Goal: Task Accomplishment & Management: Use online tool/utility

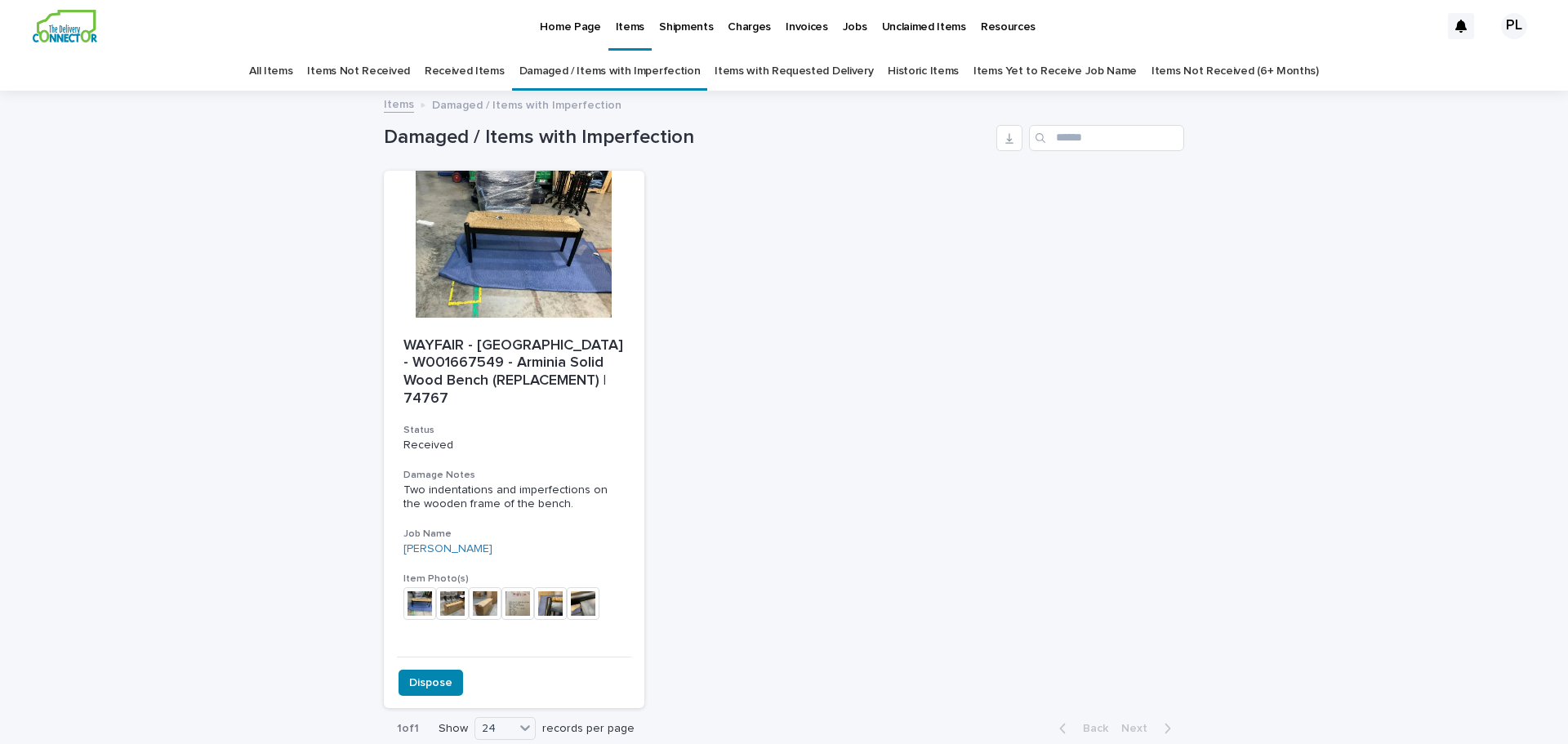
click at [559, 67] on link "Damaged / Items with Imperfection" at bounding box center [610, 71] width 182 height 38
click at [443, 366] on p "WAYFAIR - [GEOGRAPHIC_DATA] - W001667549 - Arminia Solid Wood Bench (REPLACEMEN…" at bounding box center [514, 372] width 222 height 70
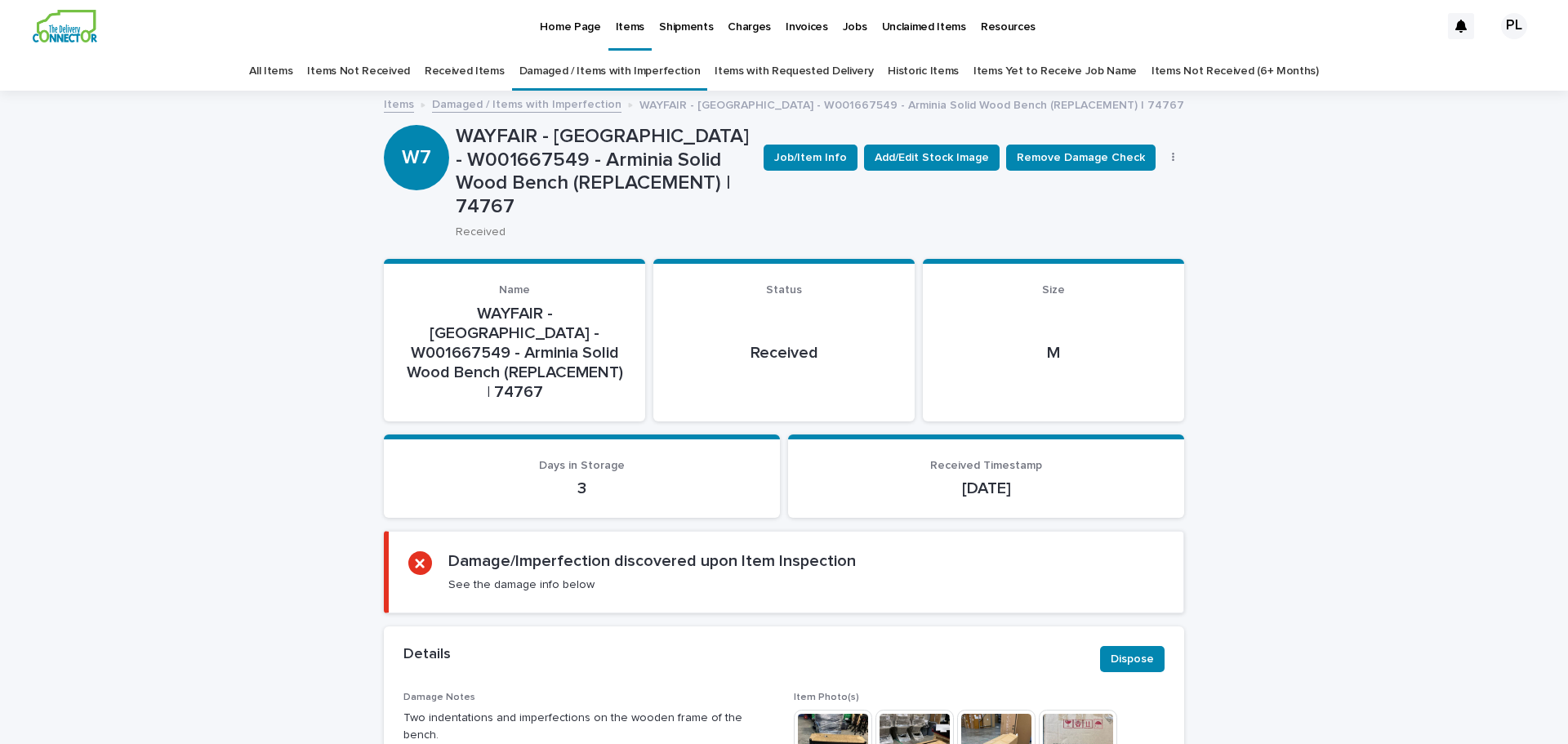
click at [1172, 158] on icon "button" at bounding box center [1173, 157] width 3 height 10
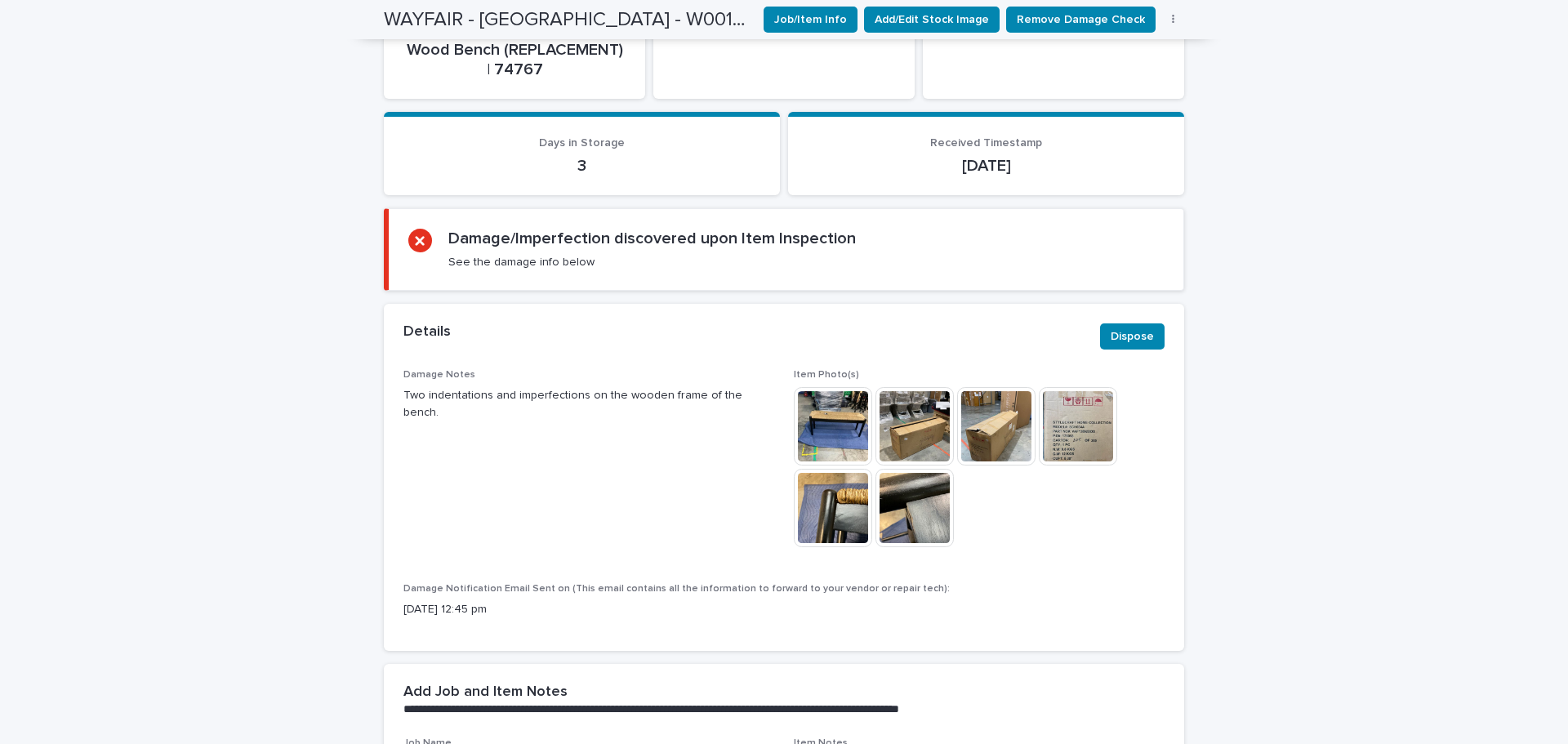
scroll to position [322, 0]
click at [842, 388] on img at bounding box center [833, 427] width 78 height 78
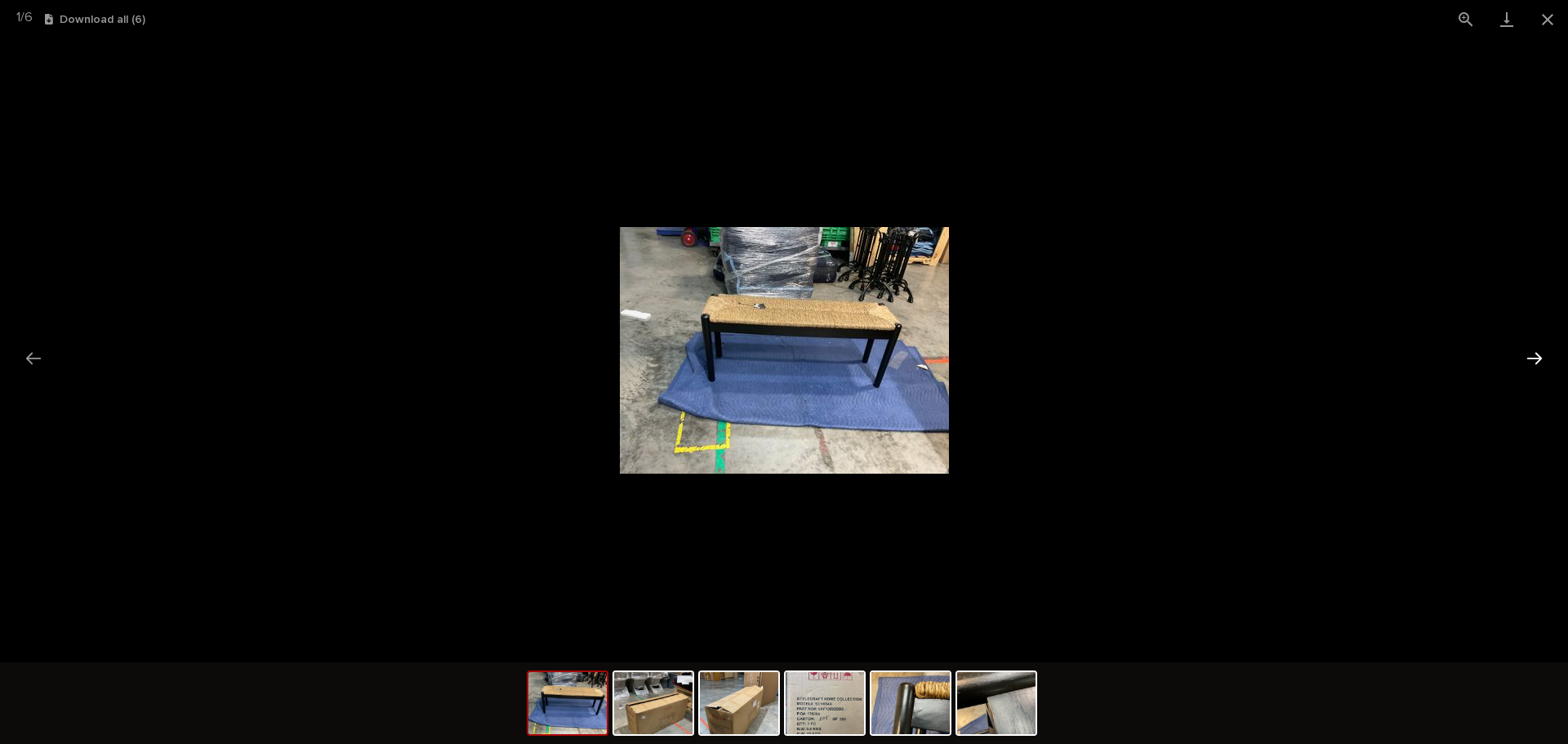
click at [1526, 353] on button "Next slide" at bounding box center [1534, 358] width 34 height 32
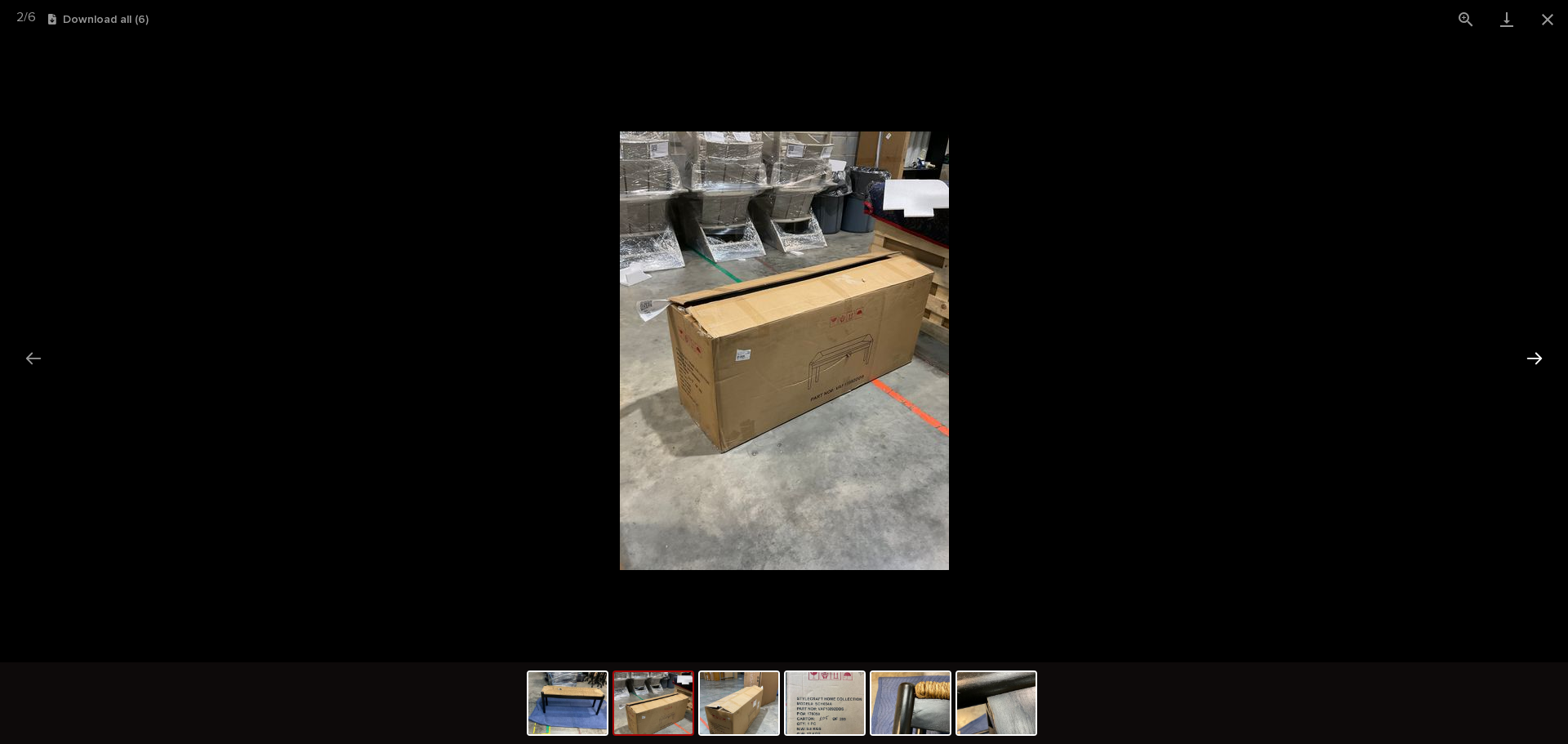
click at [1525, 356] on button "Next slide" at bounding box center [1534, 358] width 34 height 32
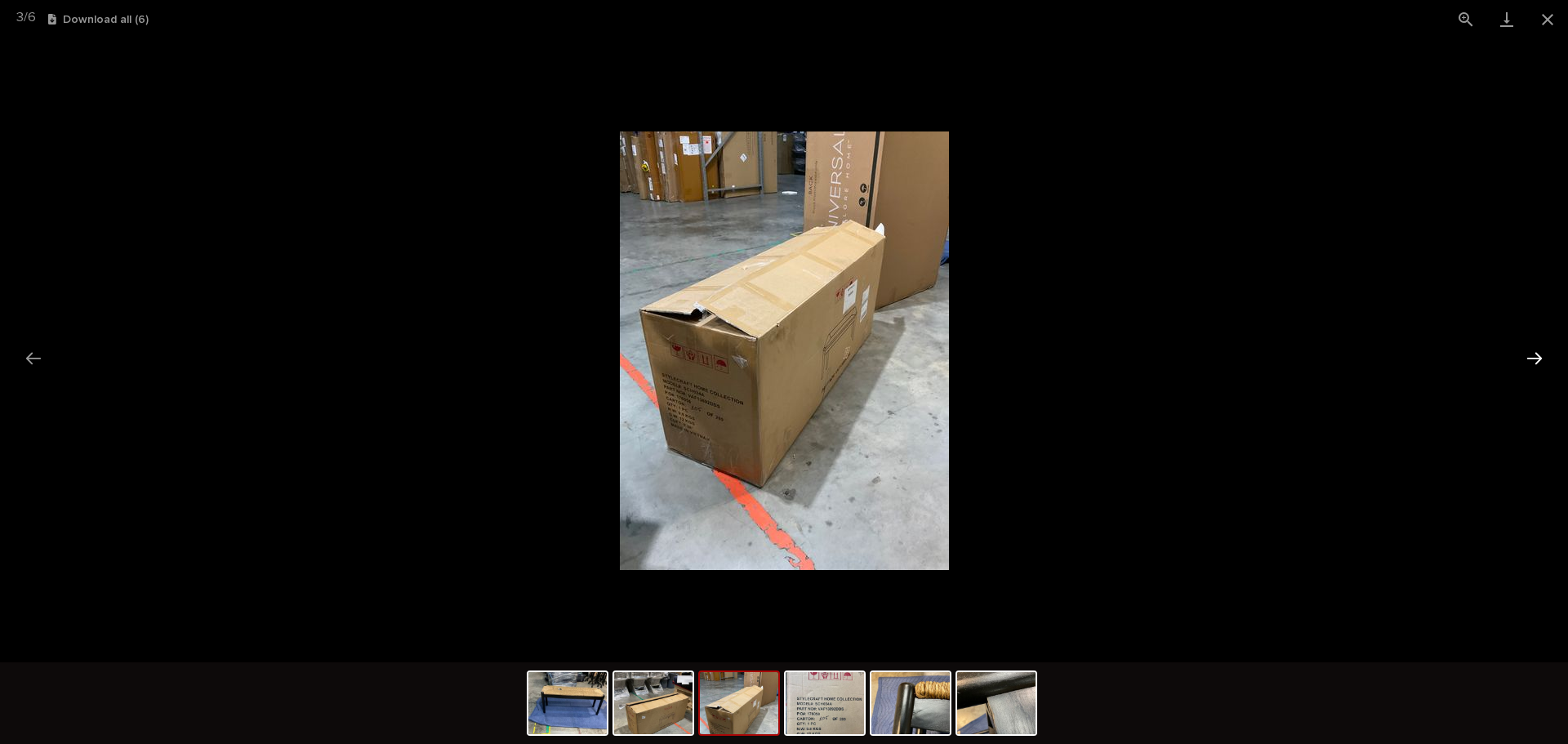
click at [1523, 357] on button "Next slide" at bounding box center [1534, 358] width 34 height 32
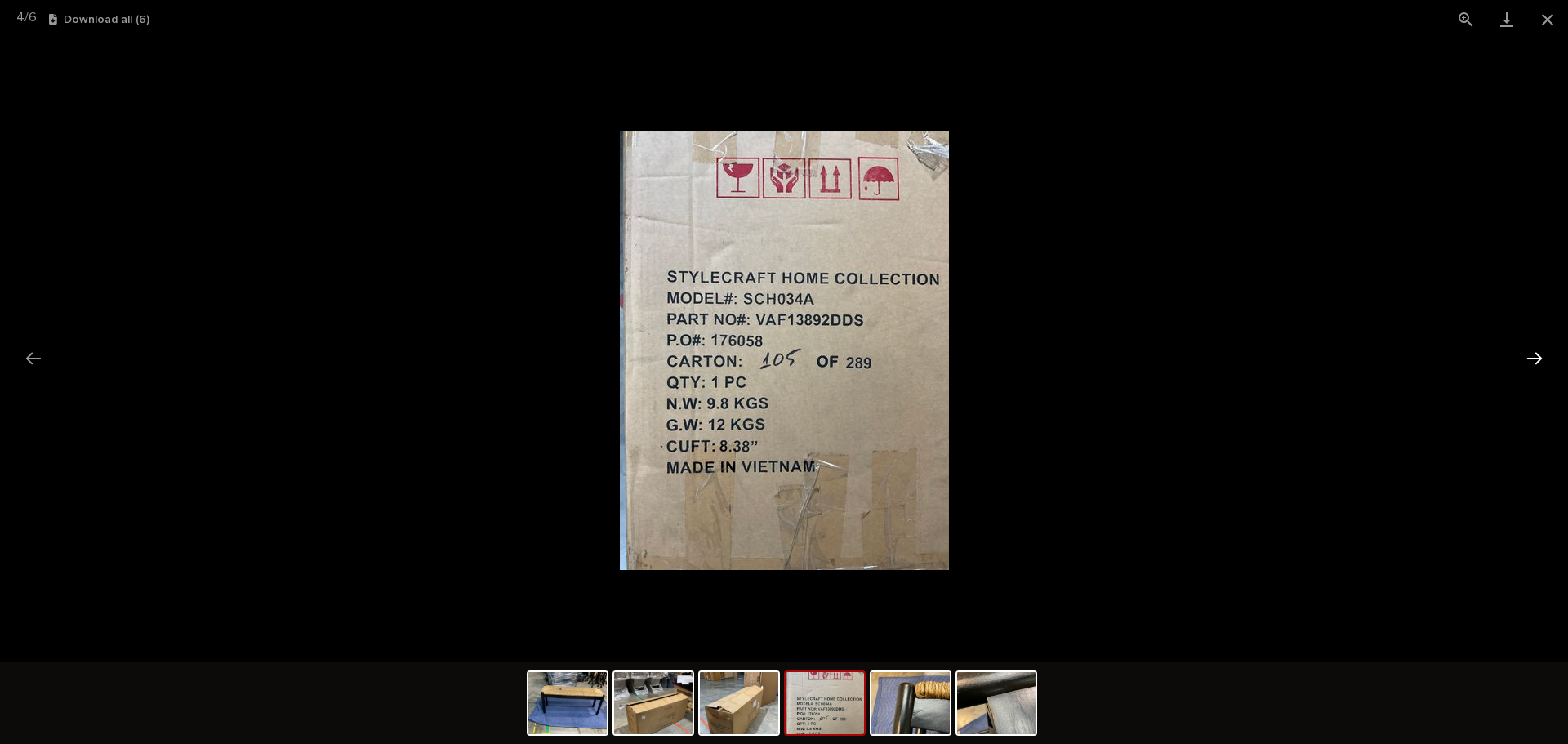
click at [1523, 357] on button "Next slide" at bounding box center [1534, 358] width 34 height 32
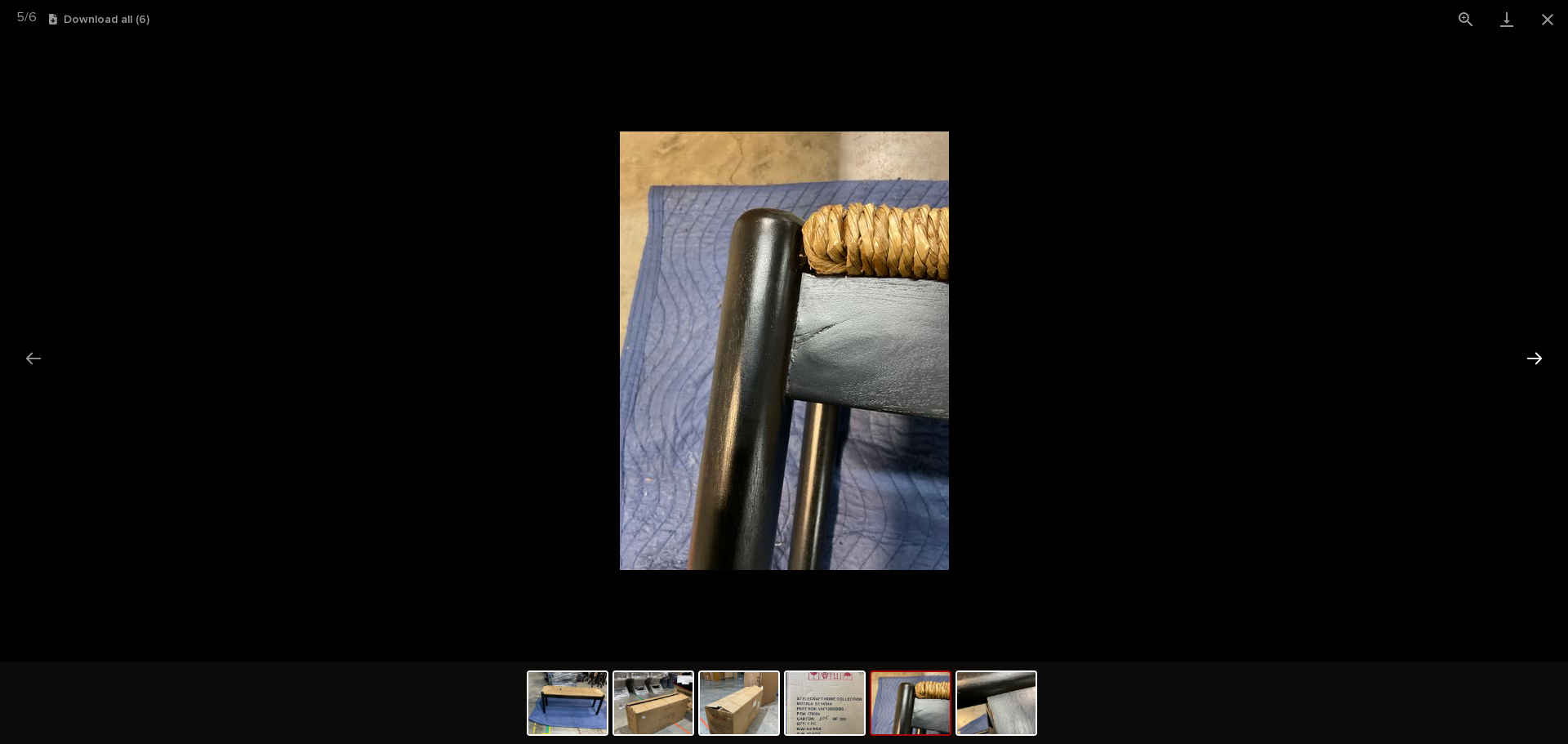
click at [1523, 357] on button "Next slide" at bounding box center [1534, 358] width 34 height 32
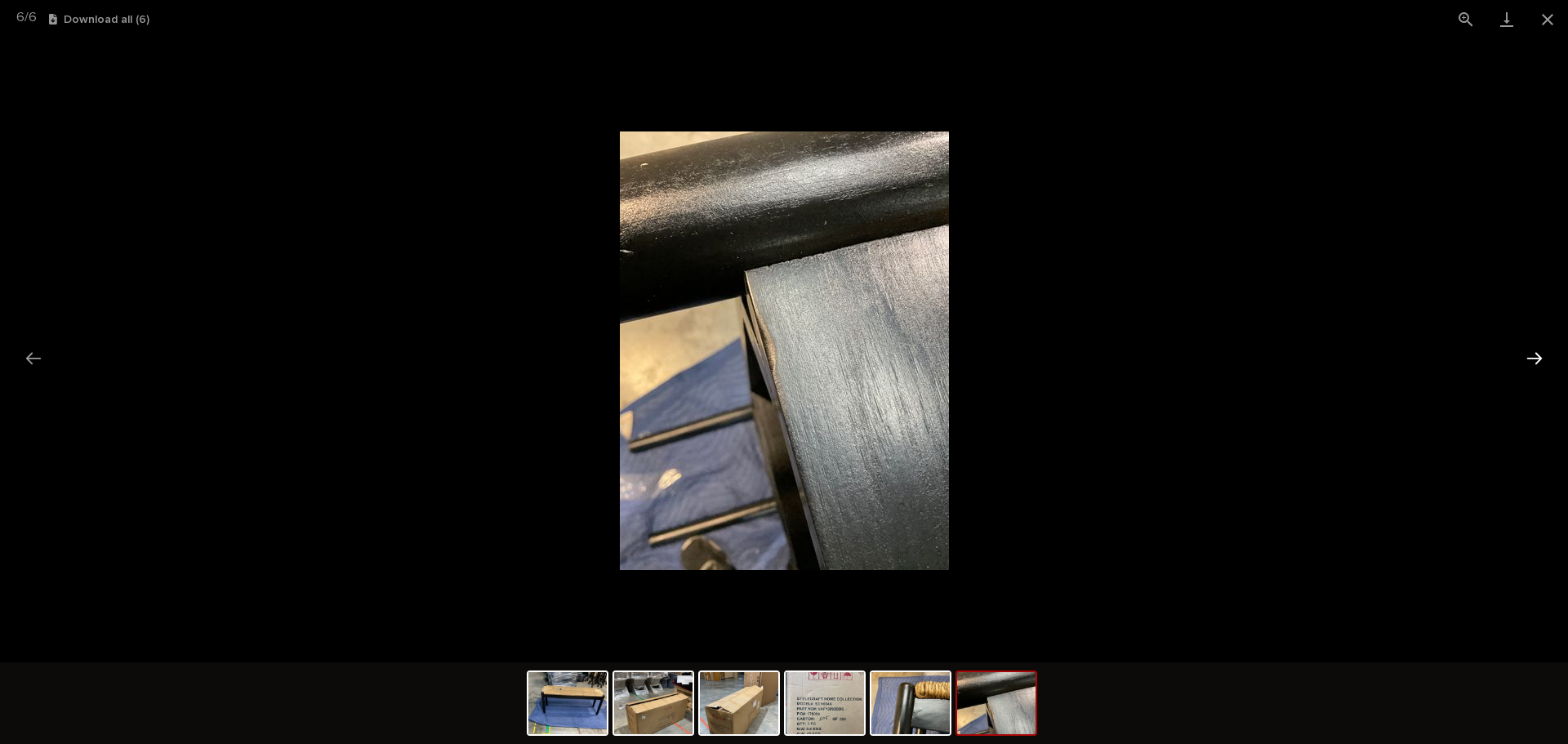
click at [1521, 358] on button "Next slide" at bounding box center [1534, 358] width 34 height 32
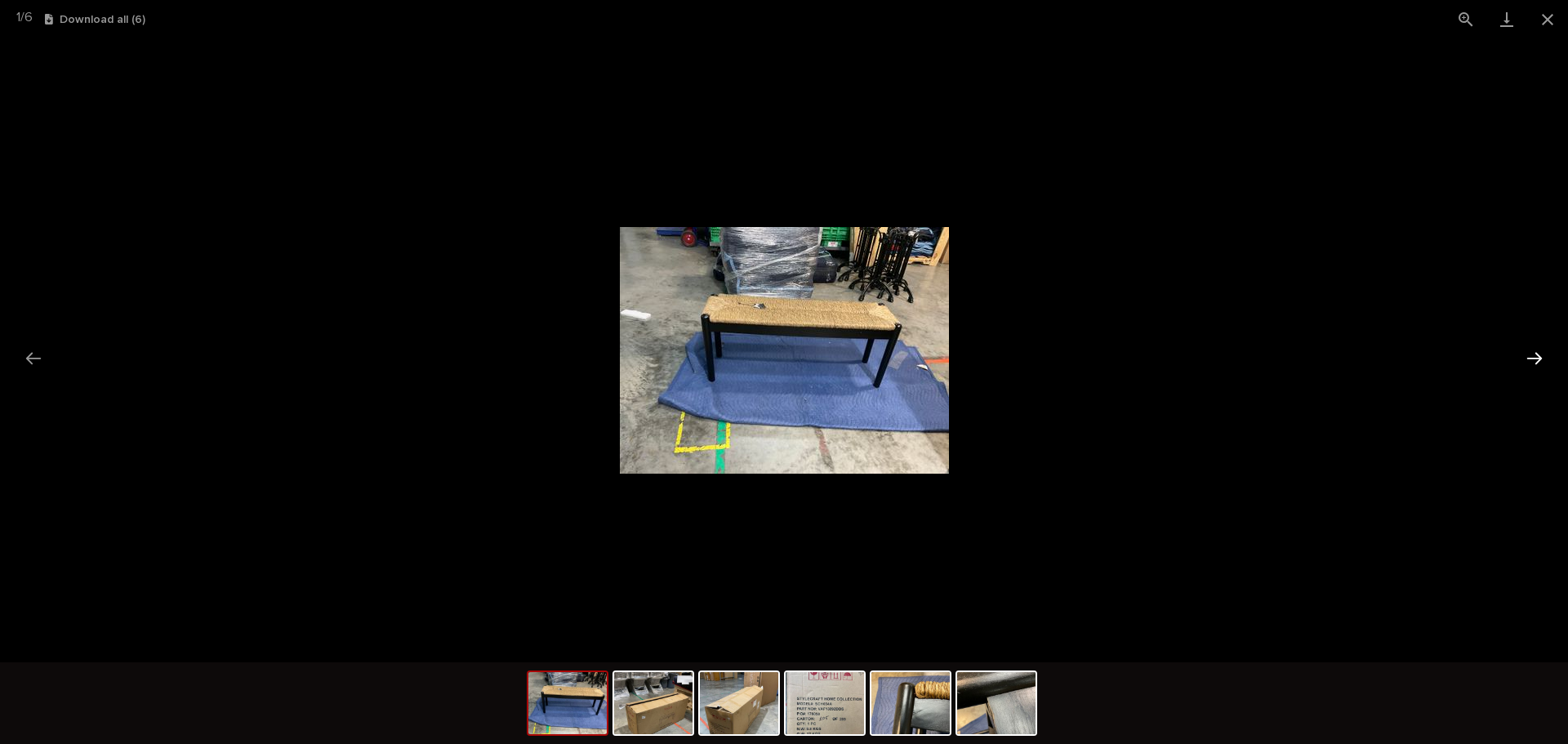
click at [1521, 358] on button "Next slide" at bounding box center [1534, 358] width 34 height 32
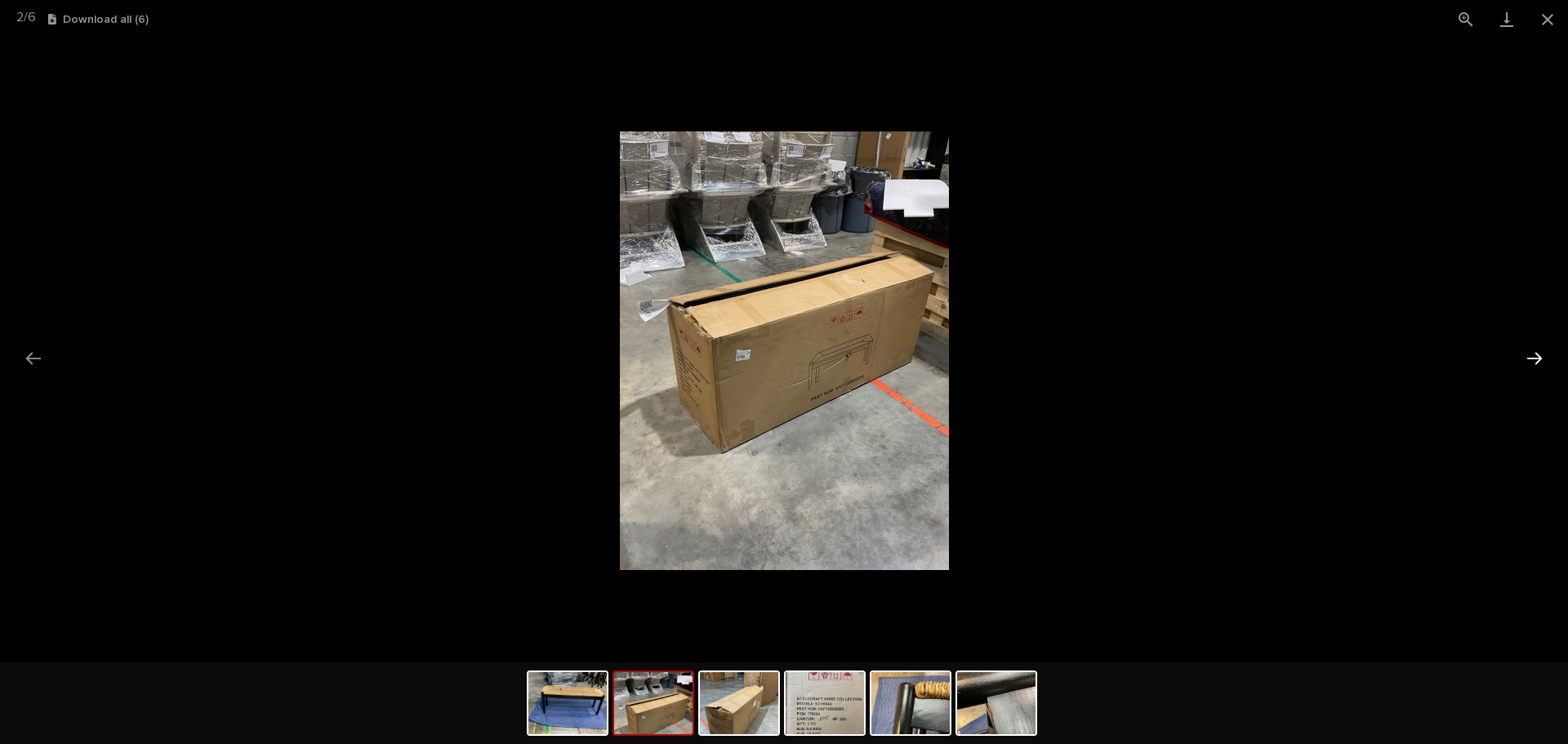
click at [1521, 358] on button "Next slide" at bounding box center [1534, 358] width 34 height 32
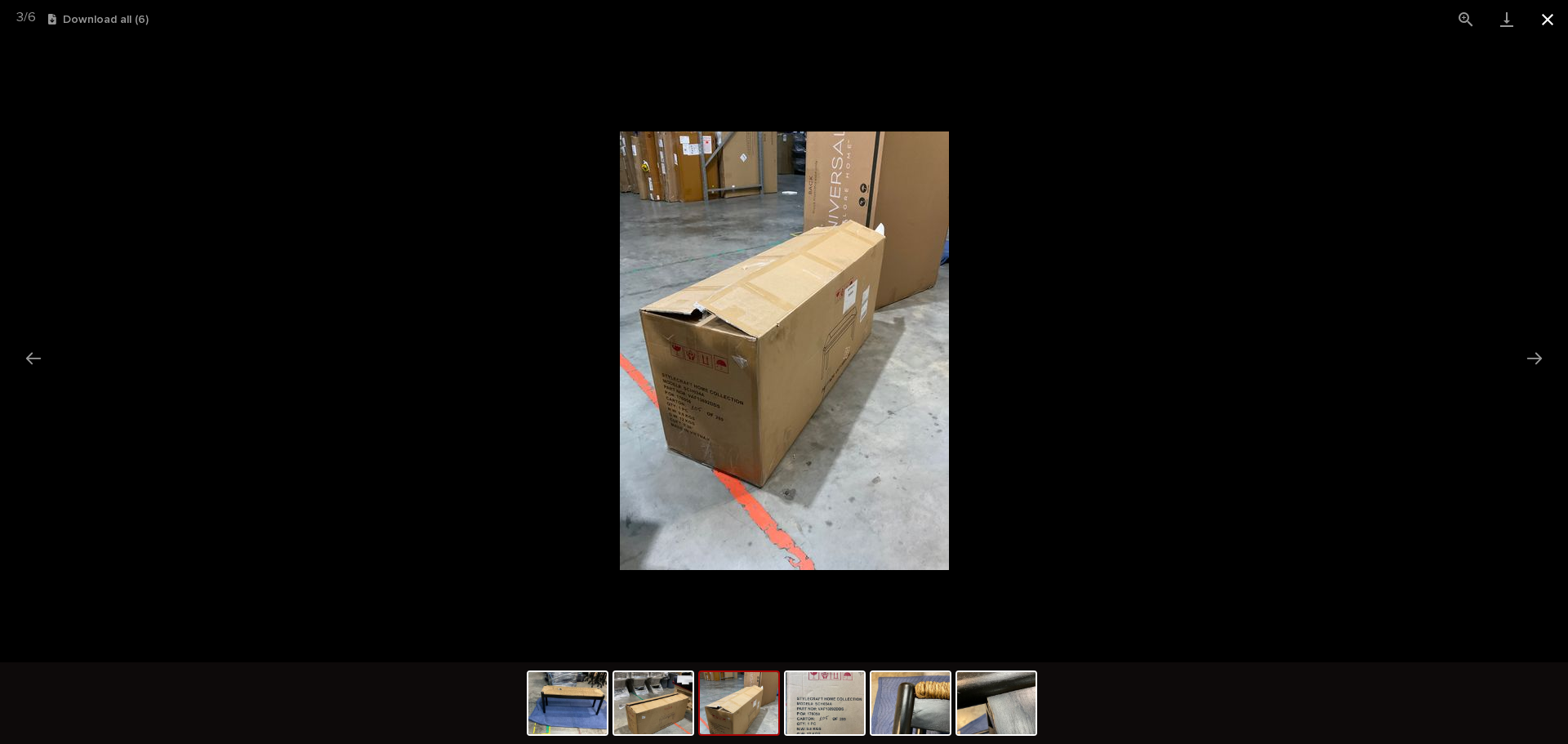
click at [1540, 19] on button "Close gallery" at bounding box center [1547, 19] width 41 height 38
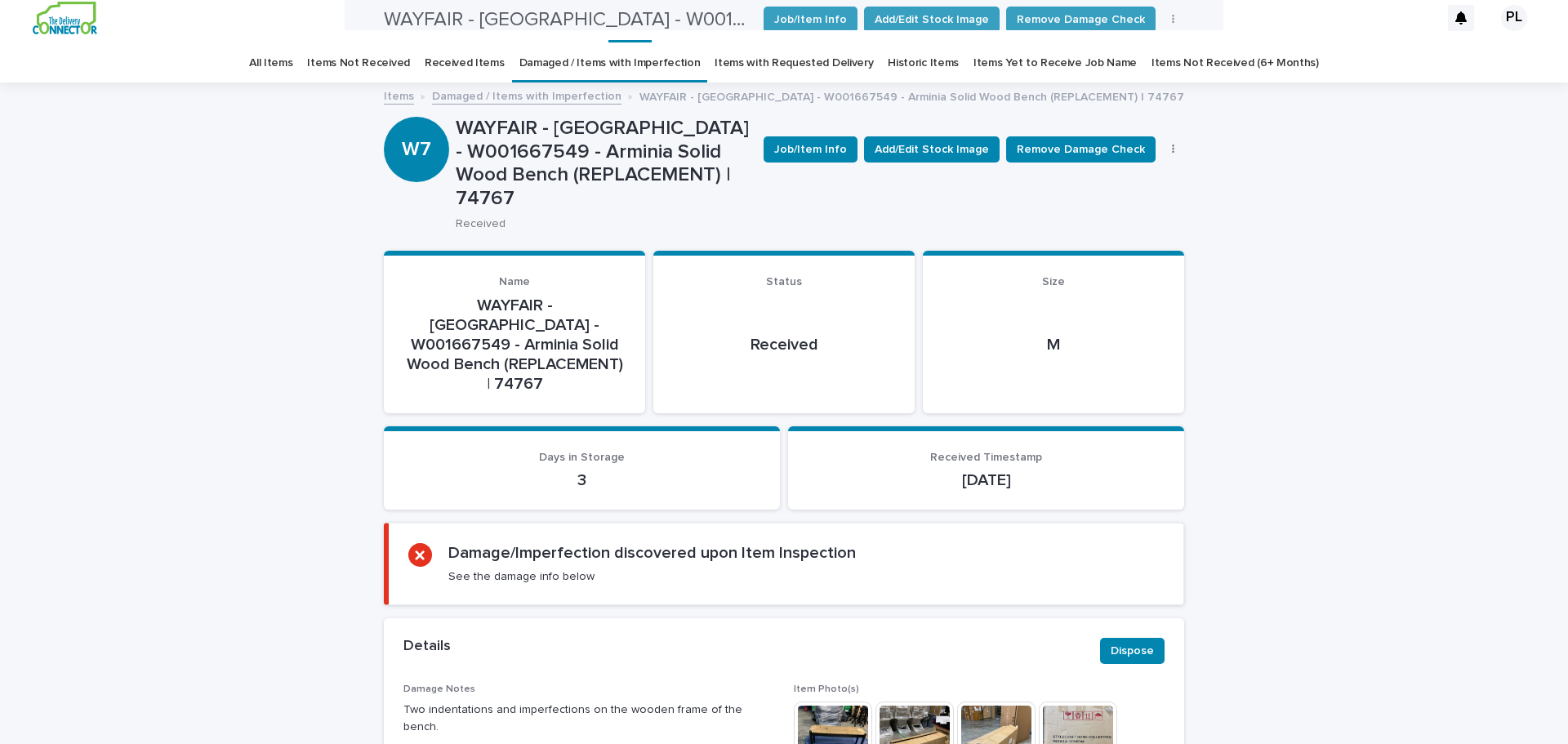
scroll to position [0, 0]
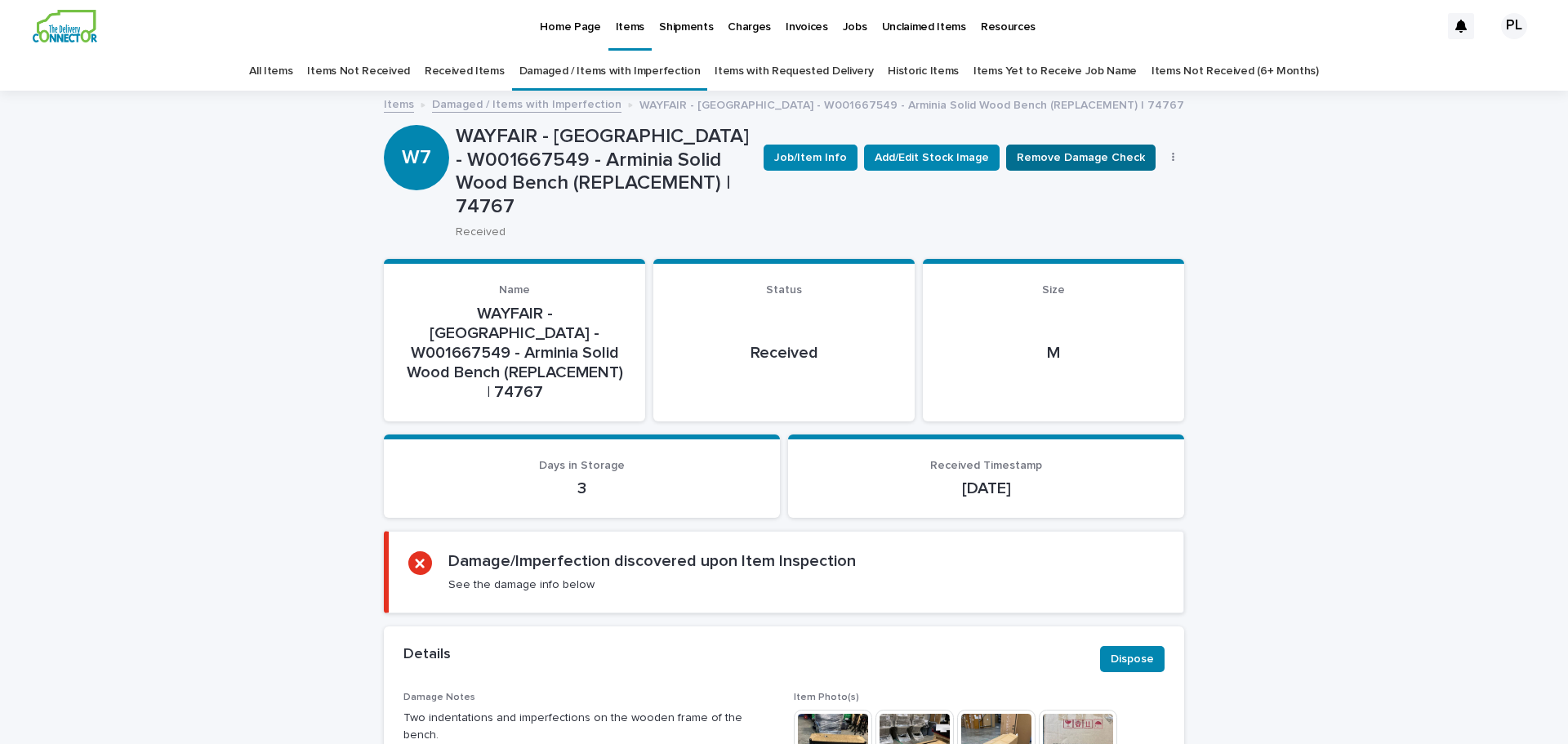
click at [1096, 156] on span "Remove Damage Check" at bounding box center [1081, 157] width 129 height 17
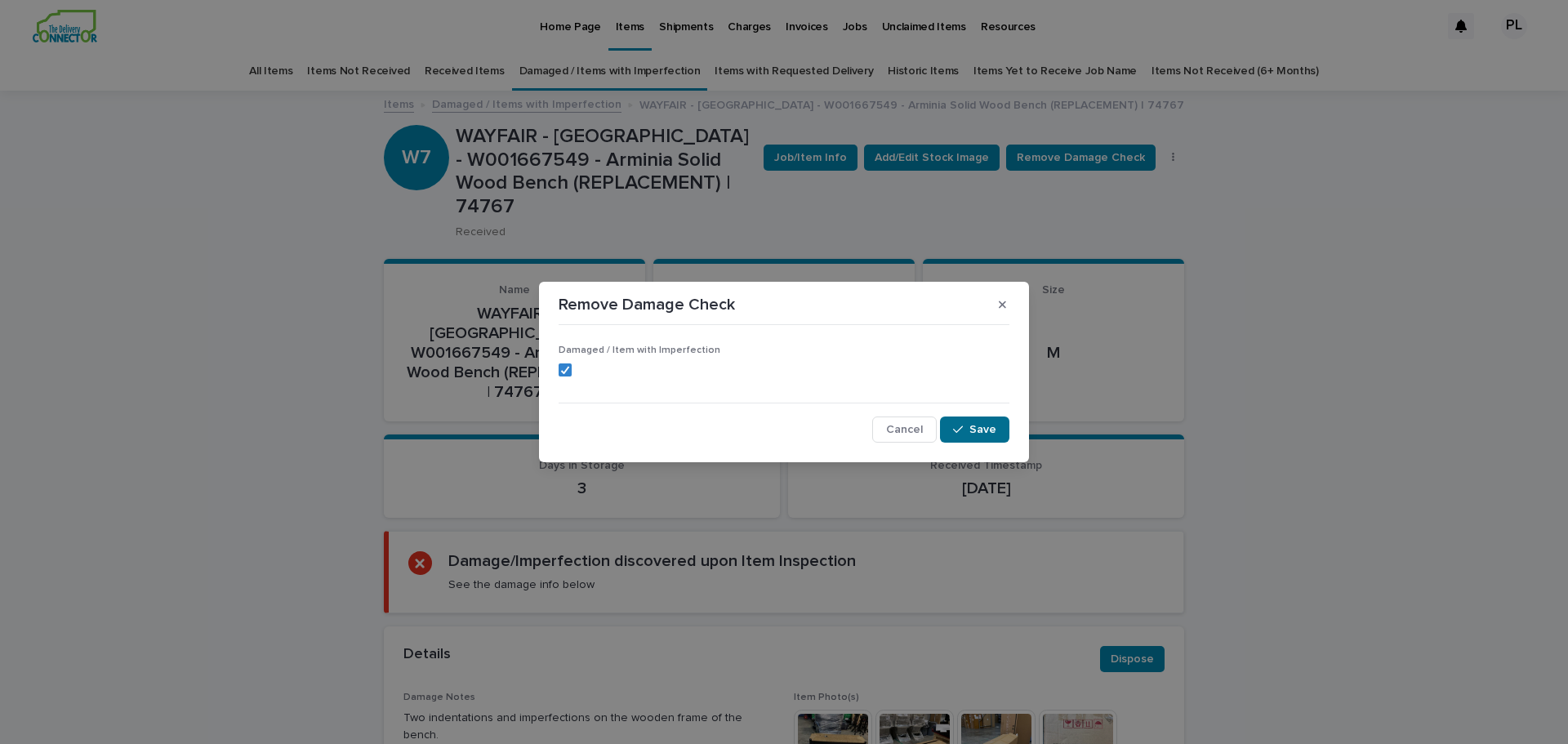
click at [994, 428] on span "Save" at bounding box center [982, 429] width 27 height 11
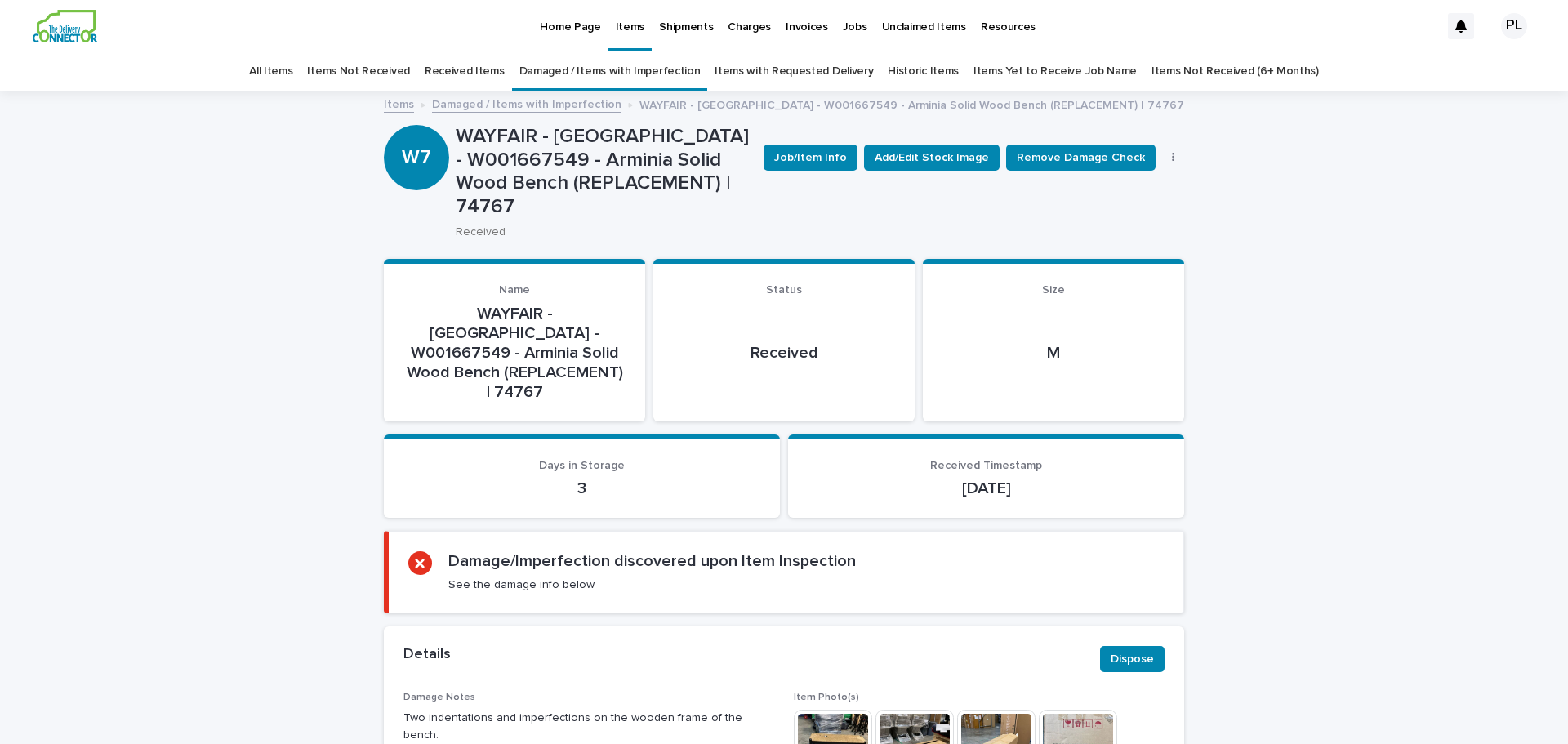
click at [396, 70] on link "Items Not Received" at bounding box center [357, 71] width 102 height 38
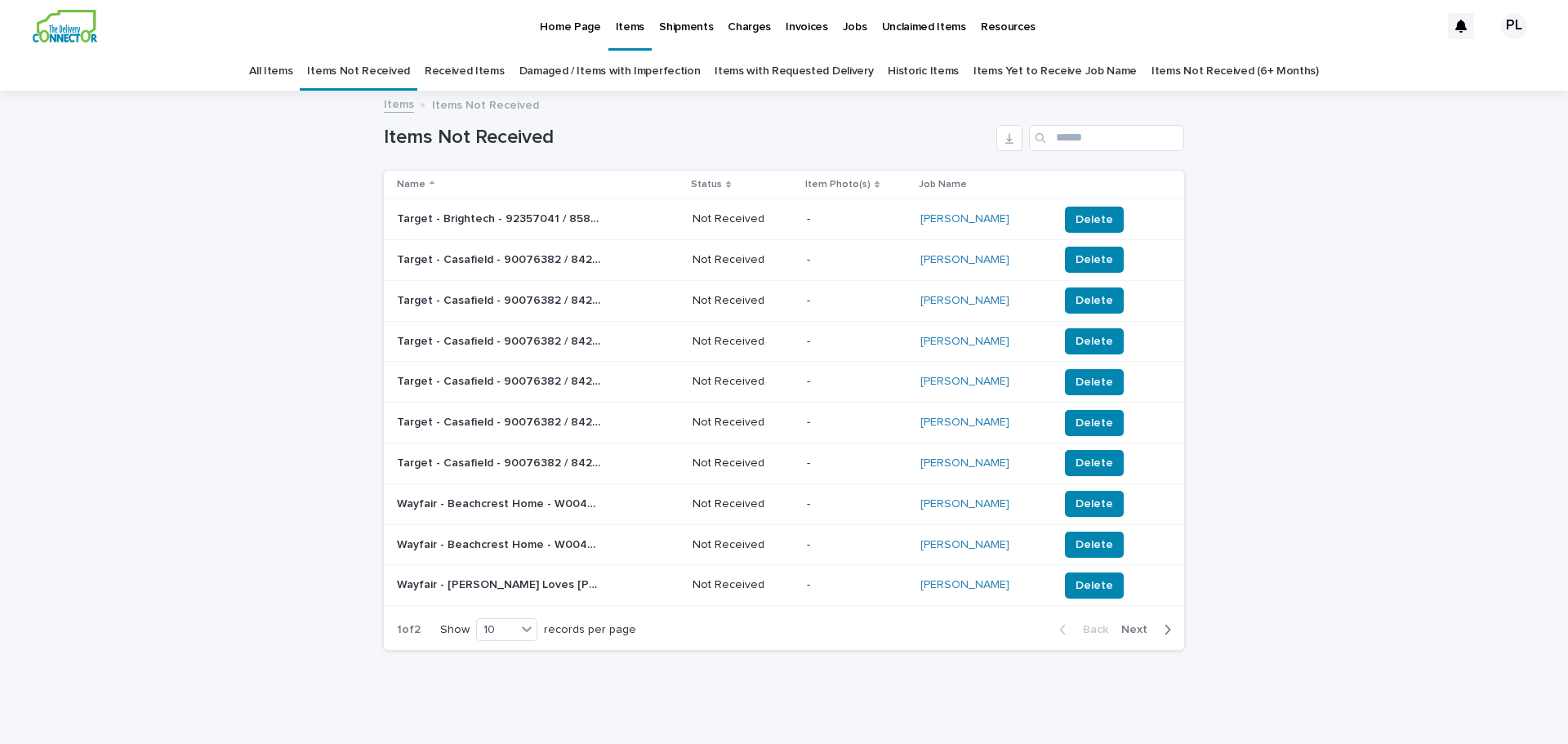
click at [292, 67] on link "All Items" at bounding box center [271, 71] width 43 height 38
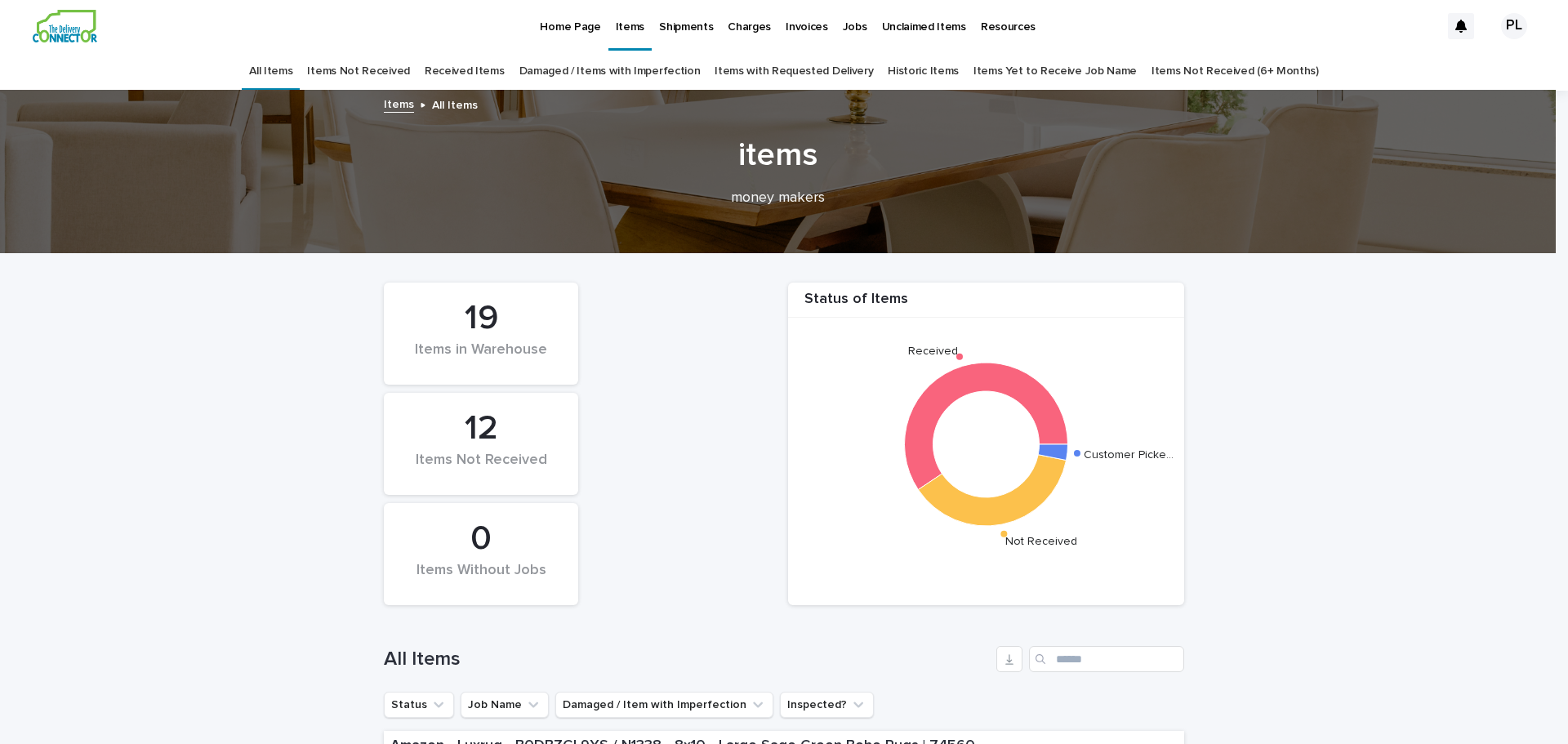
click at [741, 28] on p "Charges" at bounding box center [749, 17] width 43 height 34
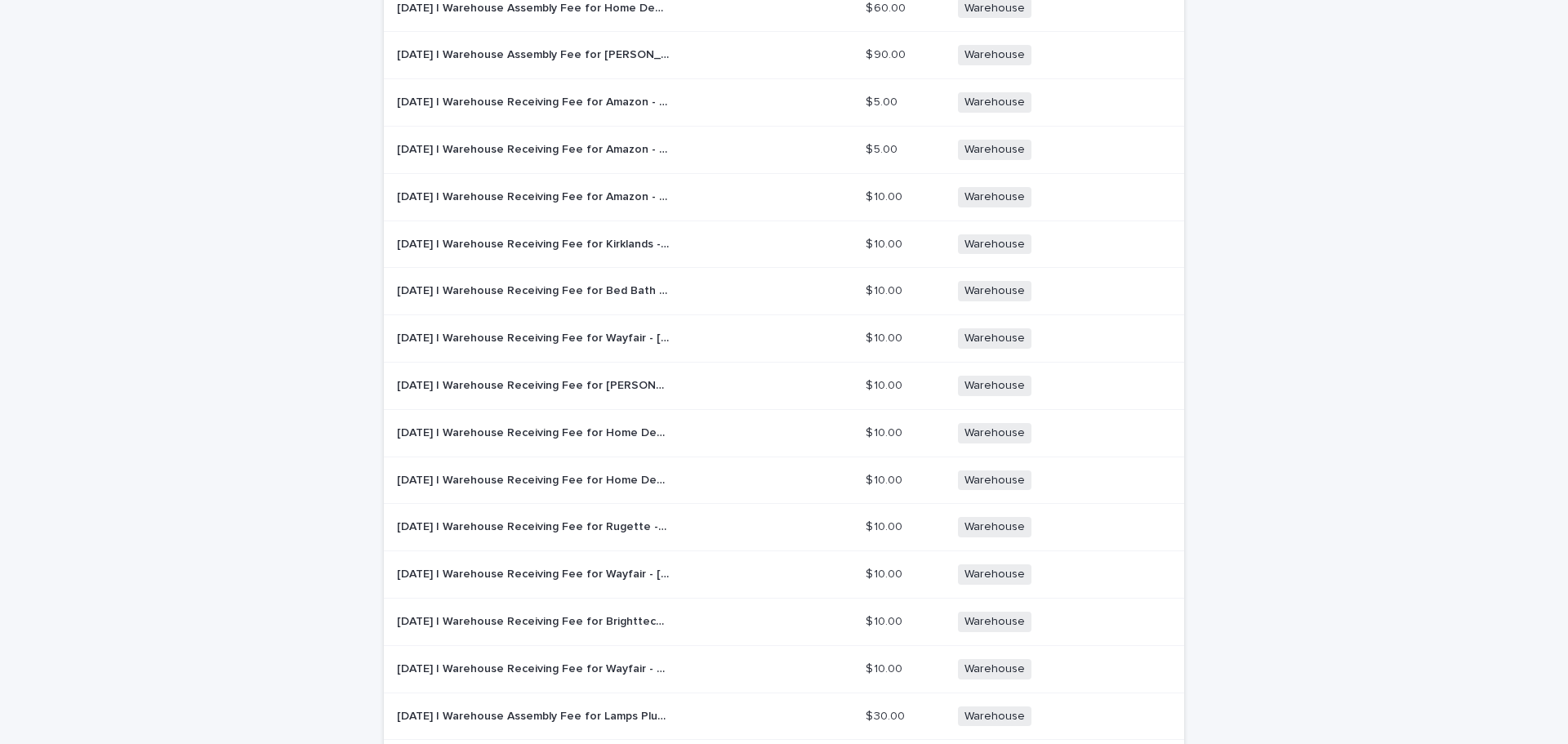
scroll to position [33, 0]
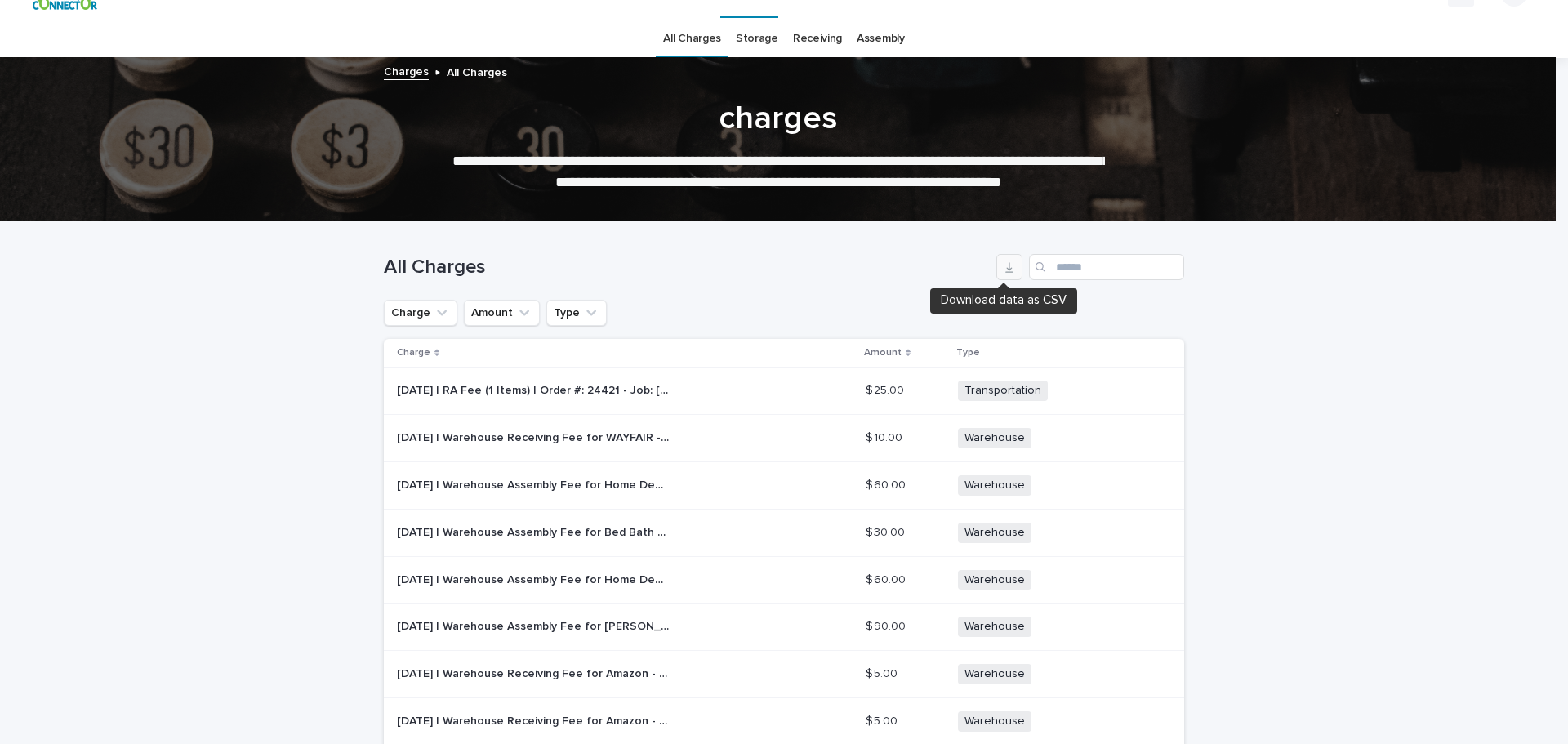
click at [1007, 276] on button "button" at bounding box center [1009, 267] width 26 height 26
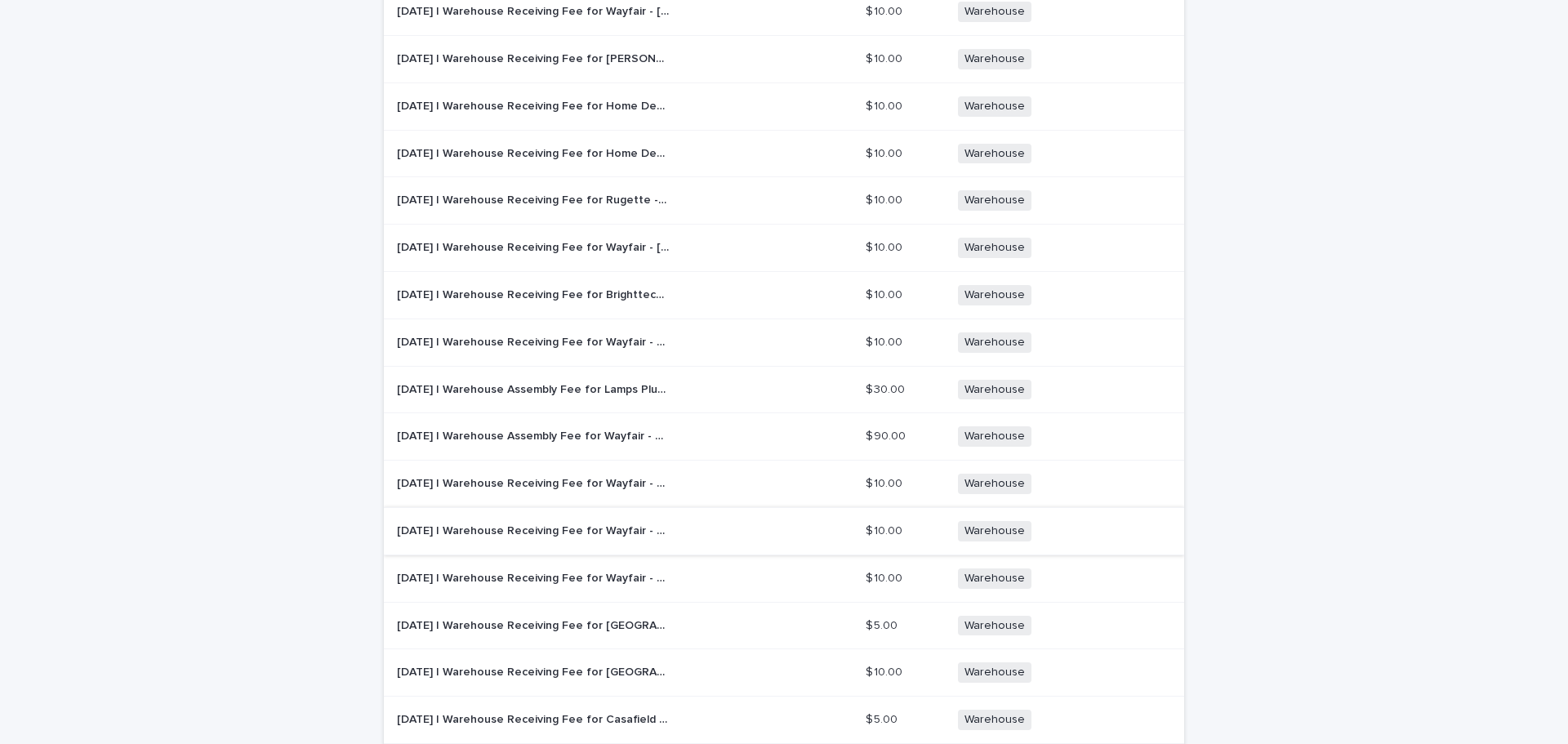
scroll to position [1013, 0]
